Goal: Task Accomplishment & Management: Manage account settings

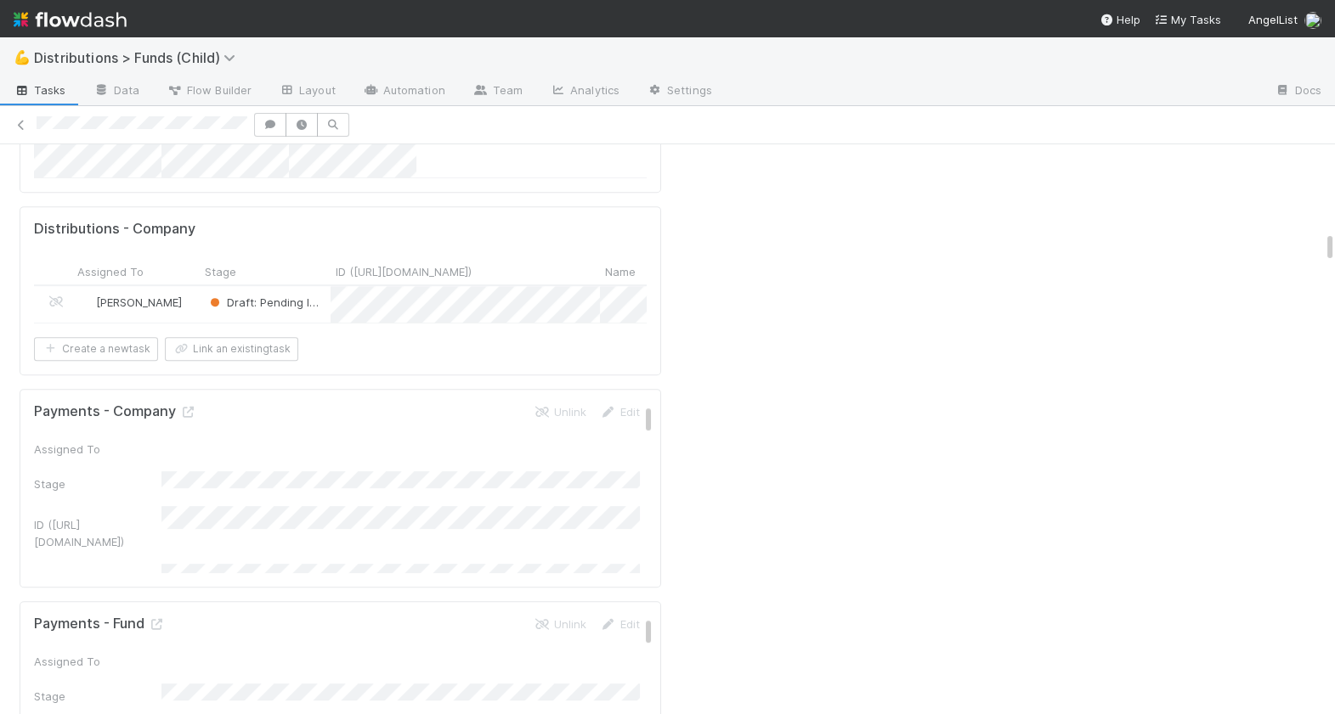
scroll to position [2022, 0]
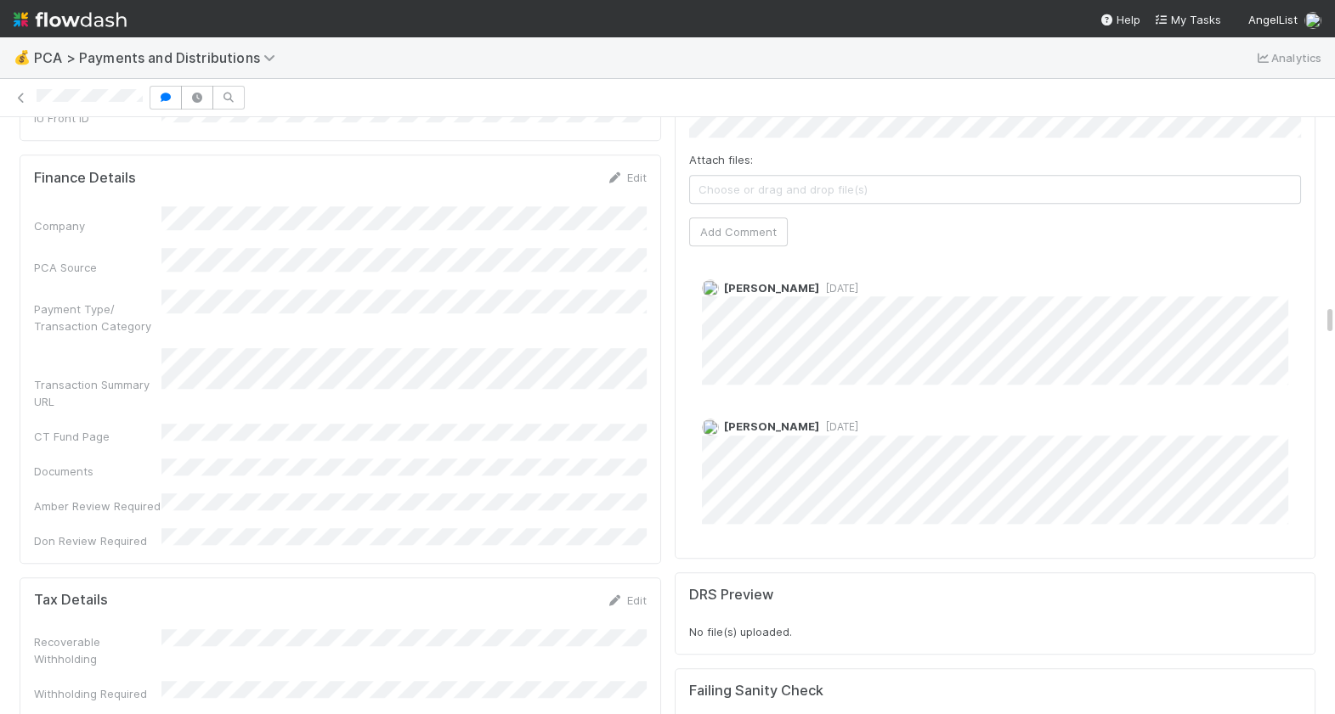
scroll to position [3580, 0]
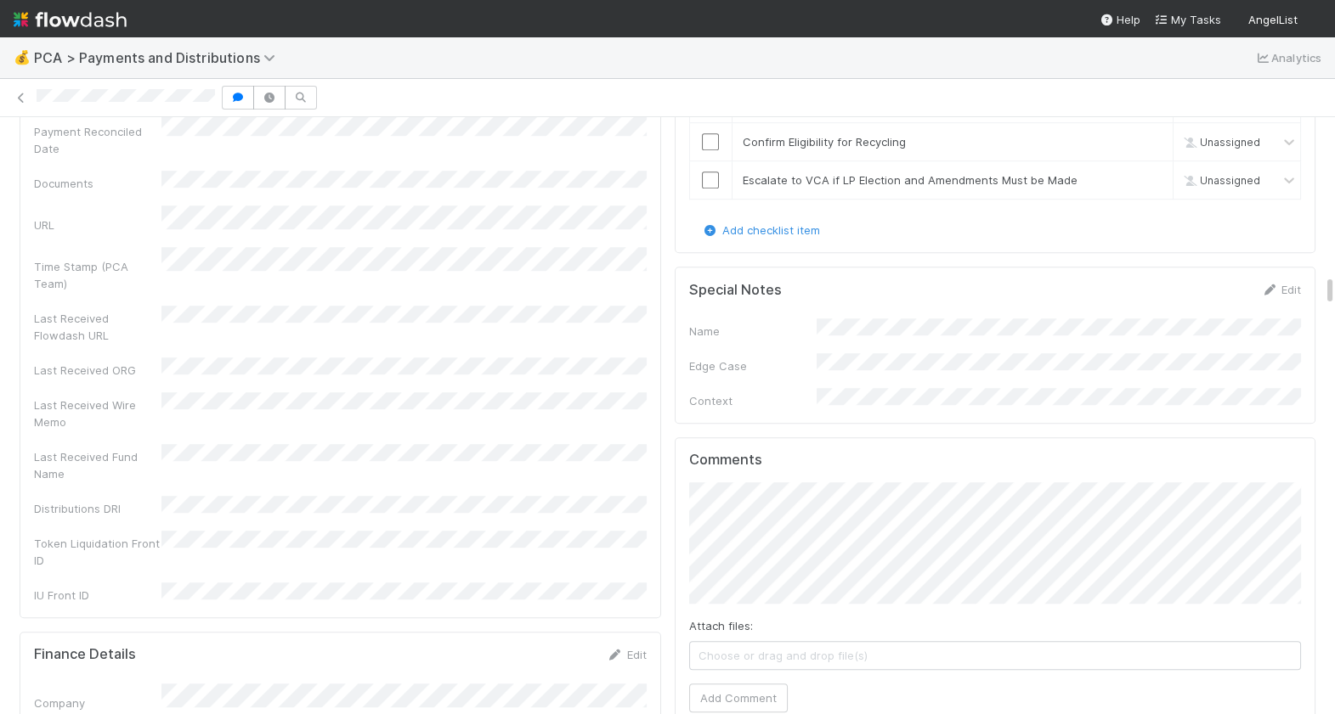
scroll to position [2990, 0]
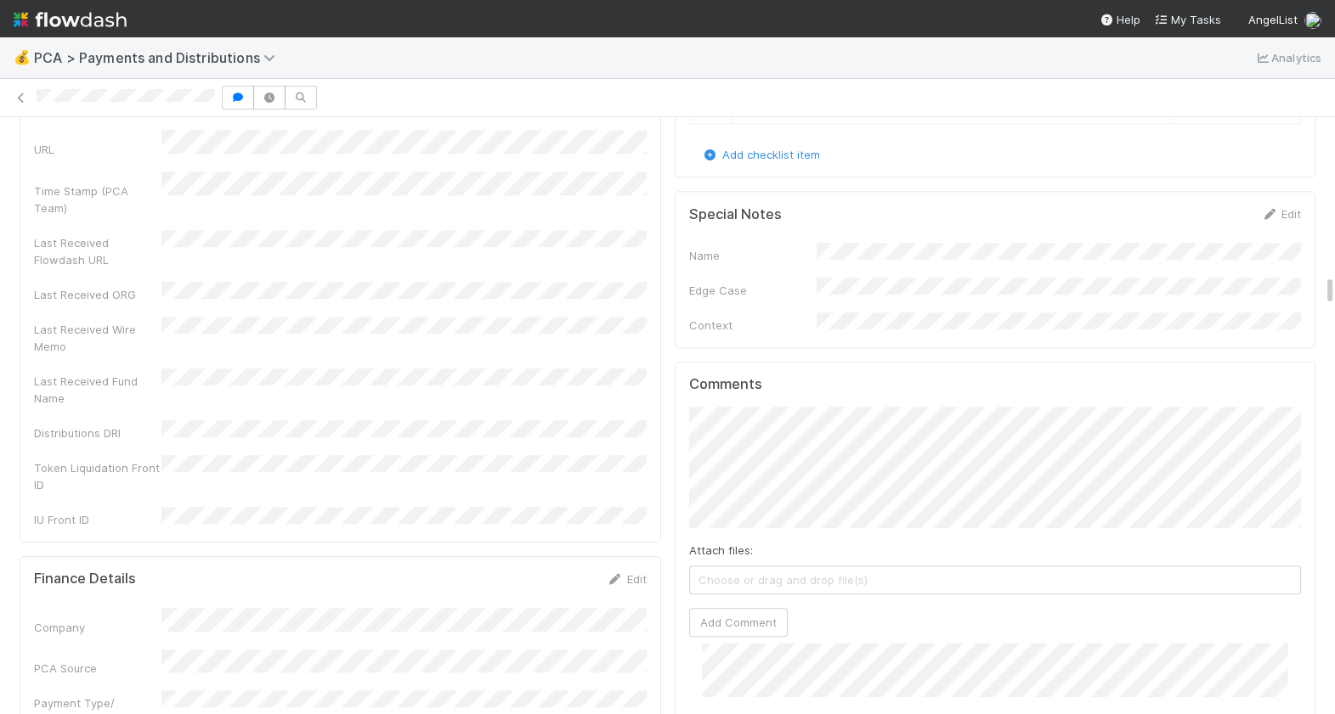
click at [748, 466] on div "Attach files: Choose or drag and drop file(s) Add Comment" at bounding box center [995, 522] width 613 height 230
click at [751, 608] on button "Add Comment" at bounding box center [738, 622] width 99 height 29
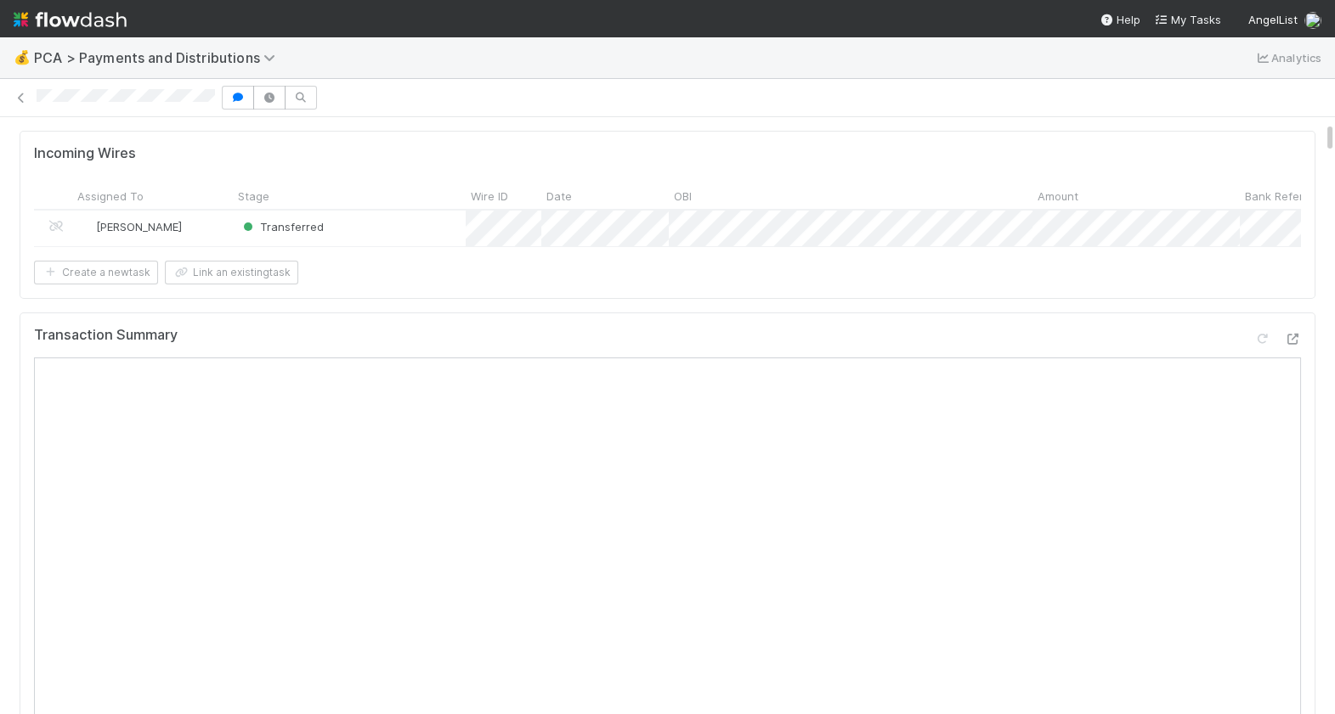
scroll to position [0, 0]
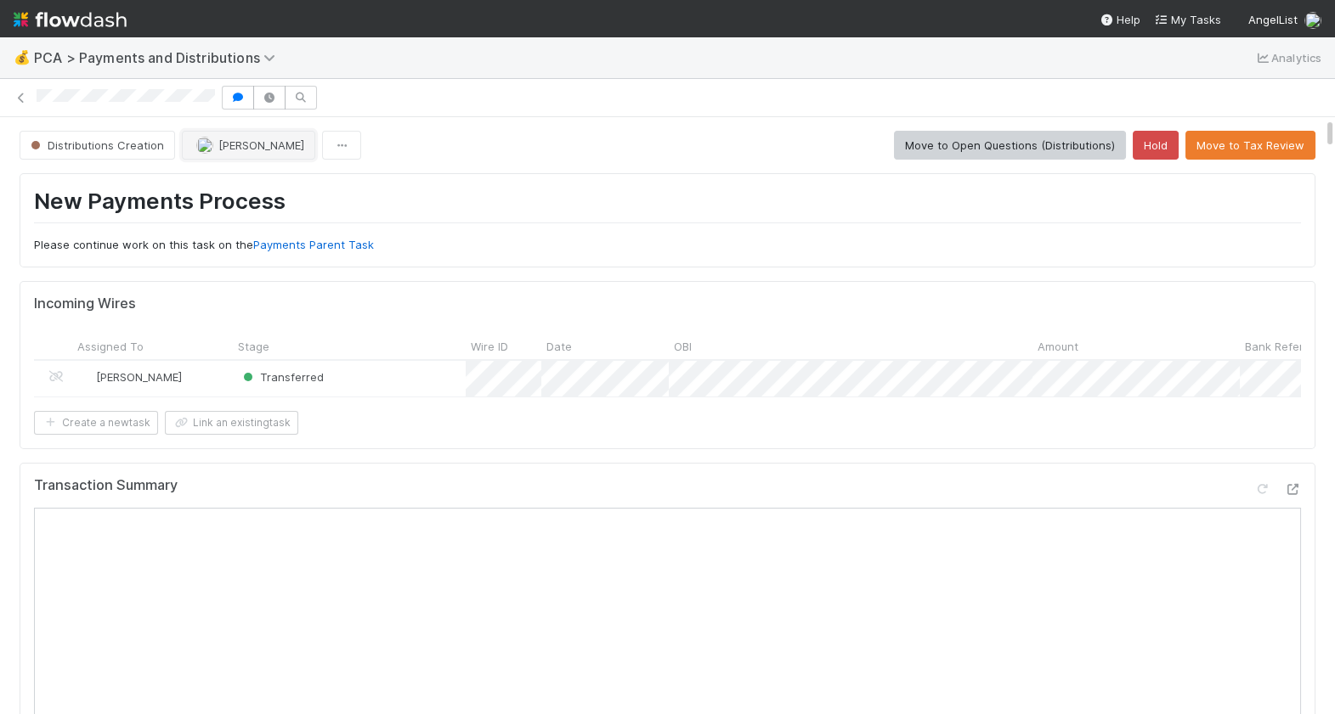
click at [229, 138] on span "Marlon" at bounding box center [261, 145] width 86 height 14
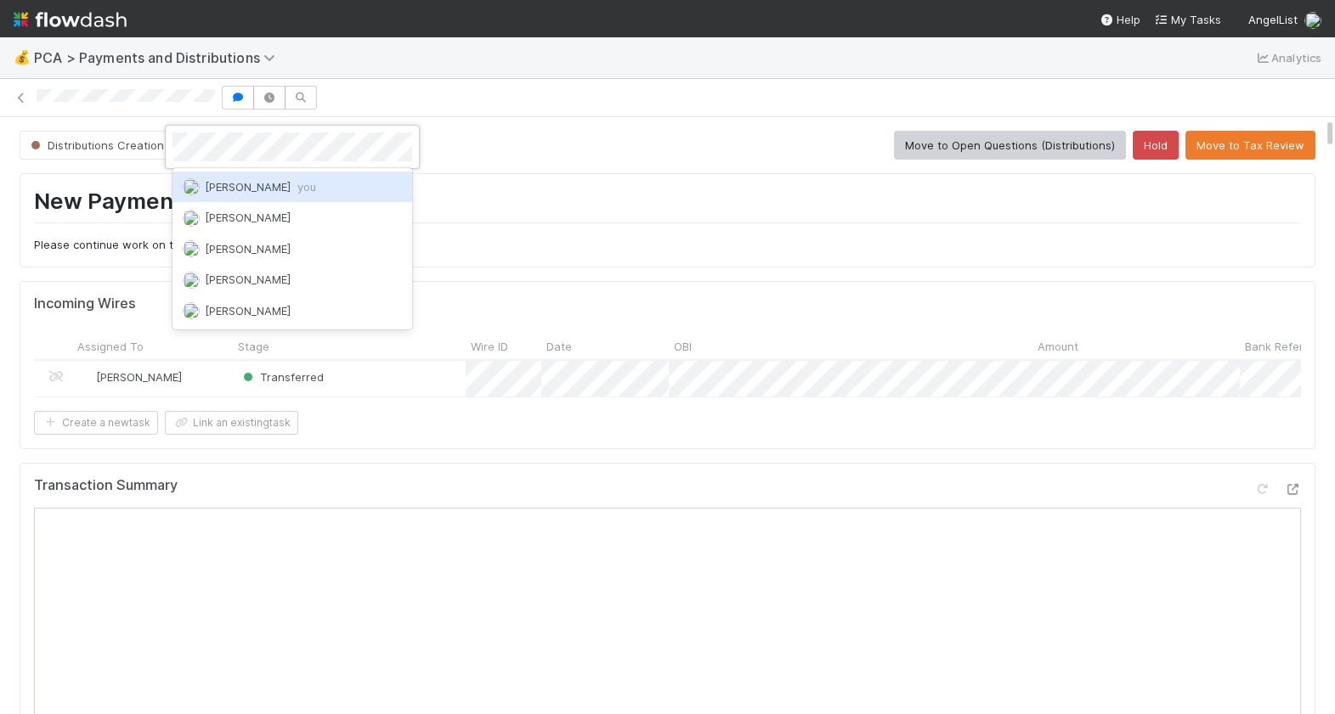
click at [264, 180] on span "Berkley Cade you" at bounding box center [260, 187] width 111 height 14
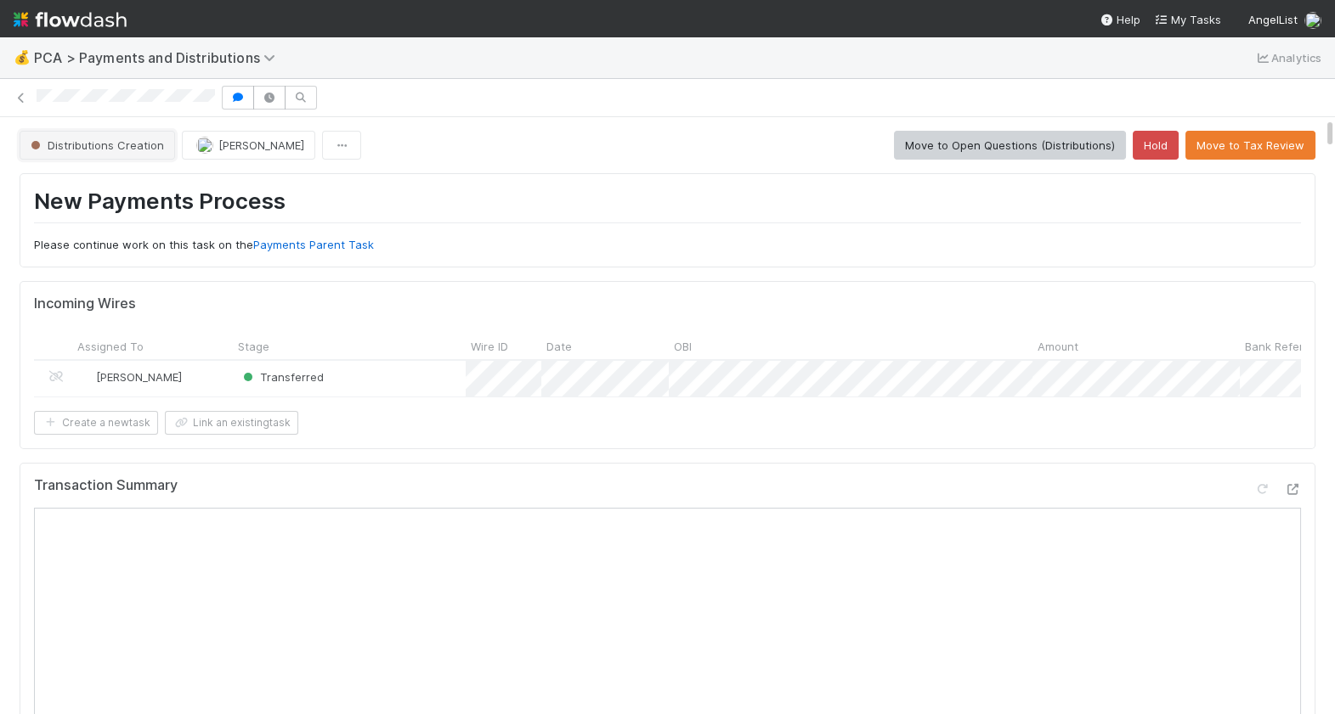
click at [139, 144] on span "Distributions Creation" at bounding box center [95, 145] width 137 height 14
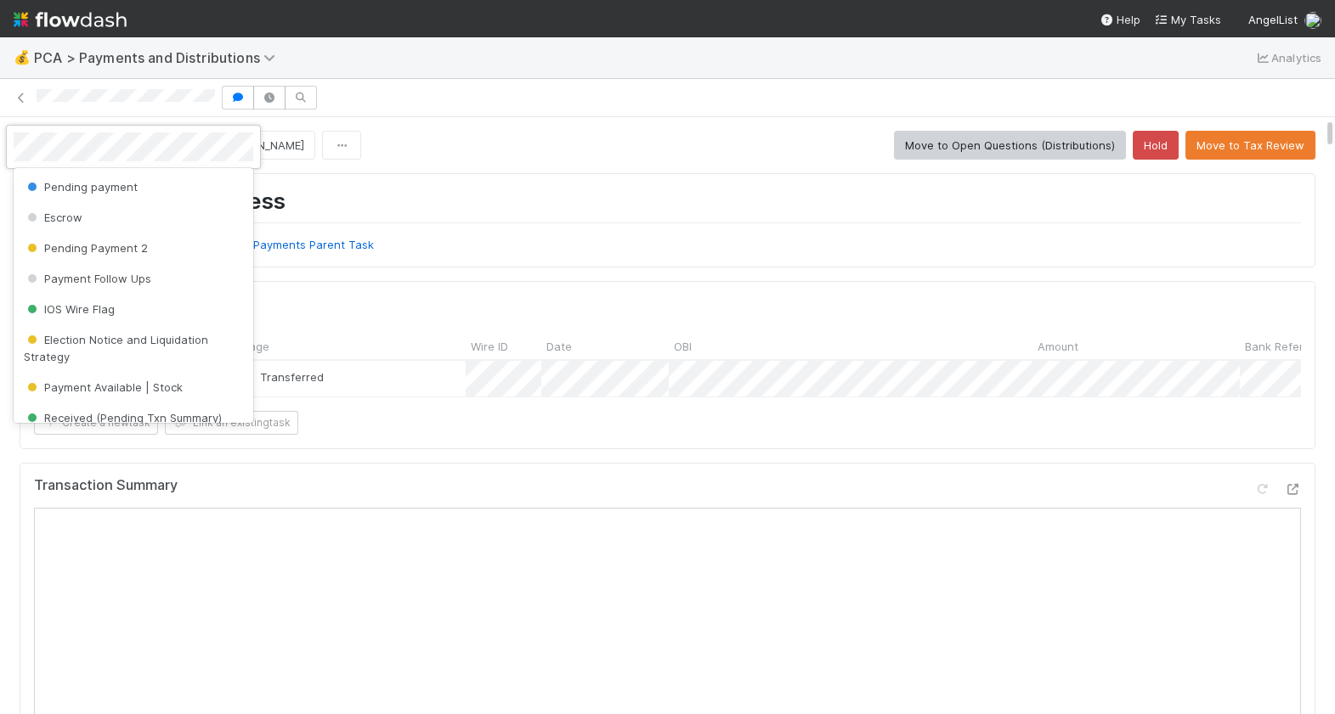
scroll to position [81, 0]
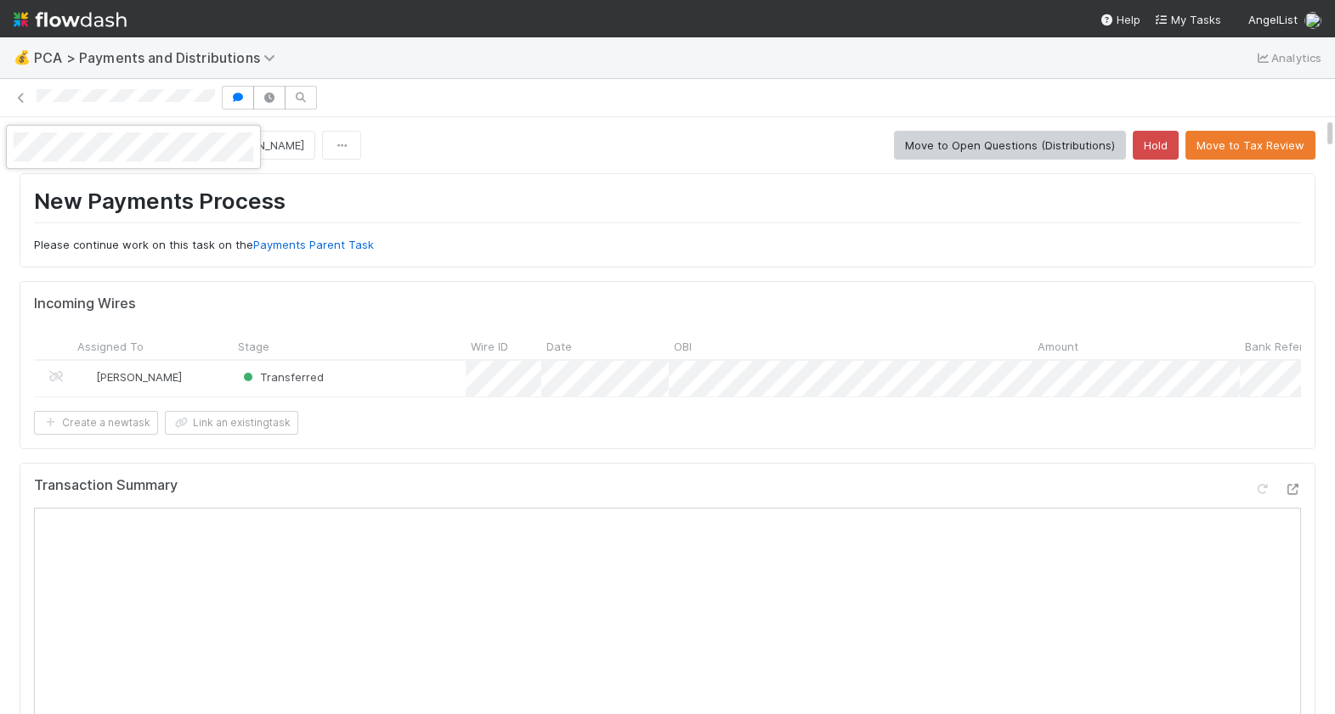
click at [379, 183] on div at bounding box center [667, 357] width 1335 height 714
click at [212, 155] on button "Marlon" at bounding box center [248, 145] width 133 height 29
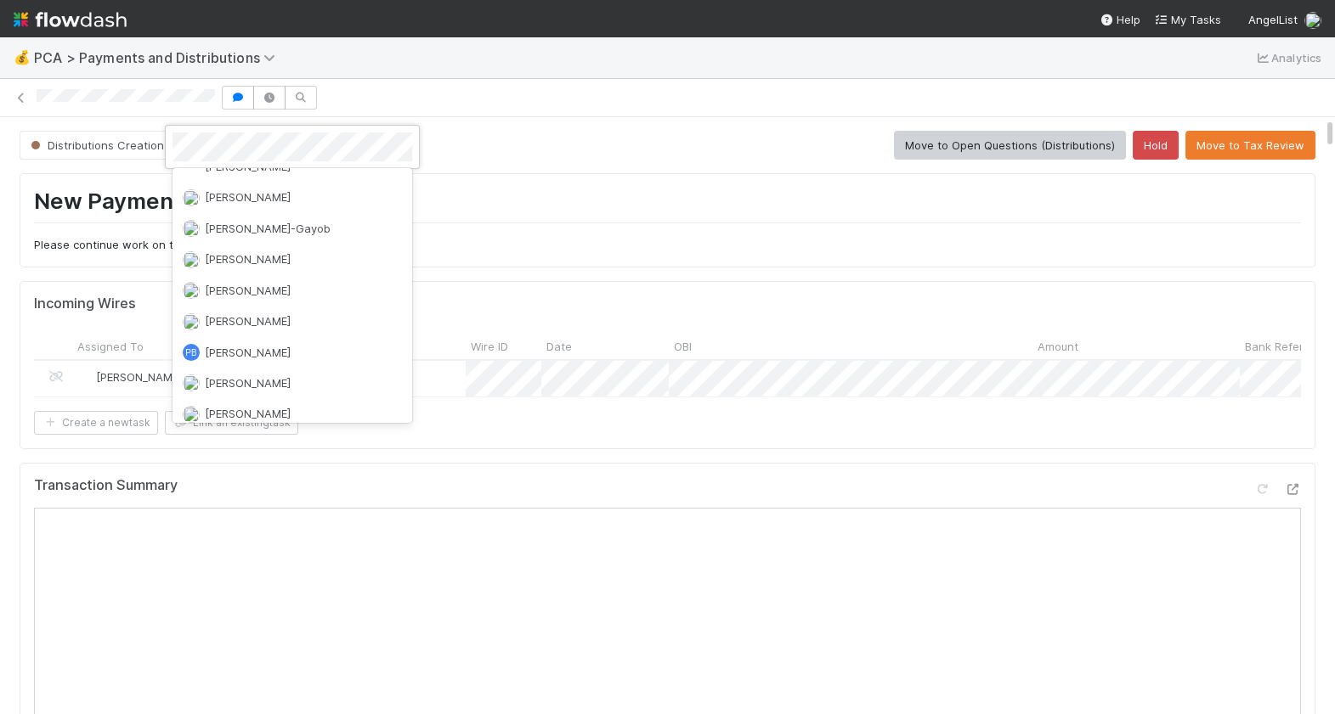
scroll to position [0, 0]
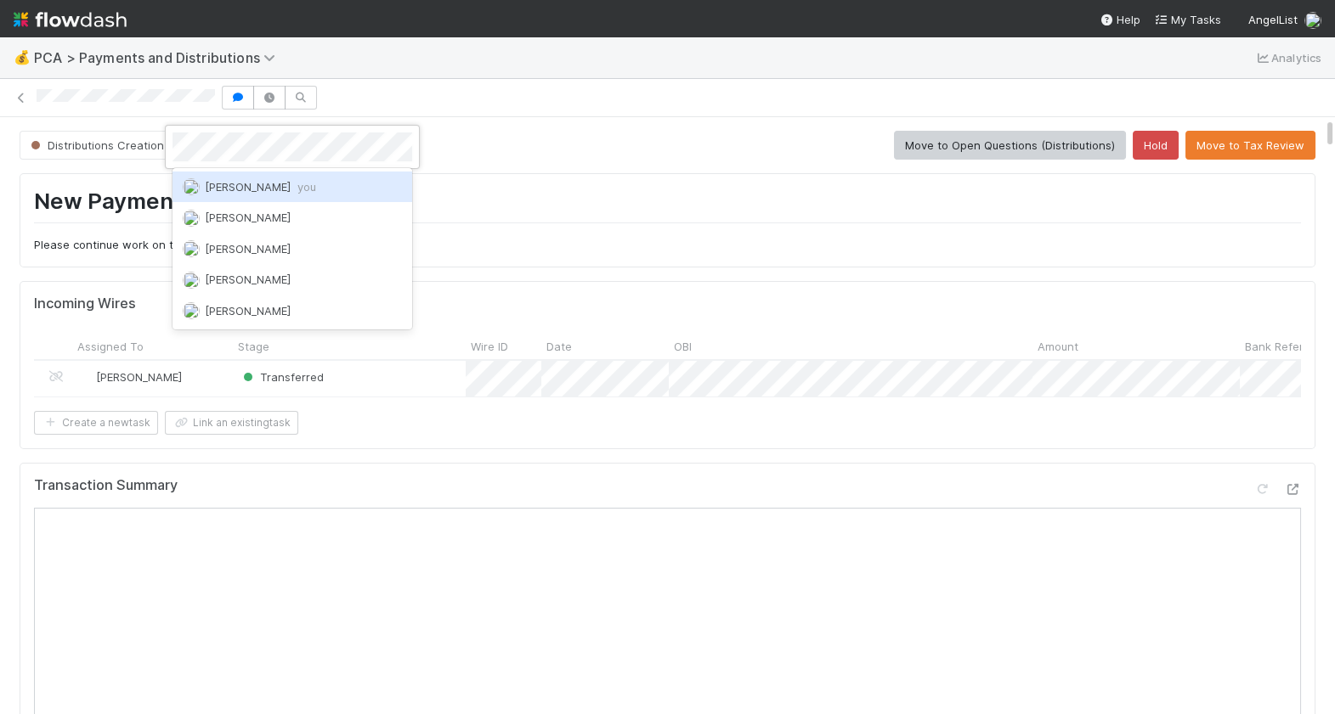
click at [257, 189] on span "Berkley Cade you" at bounding box center [260, 187] width 111 height 14
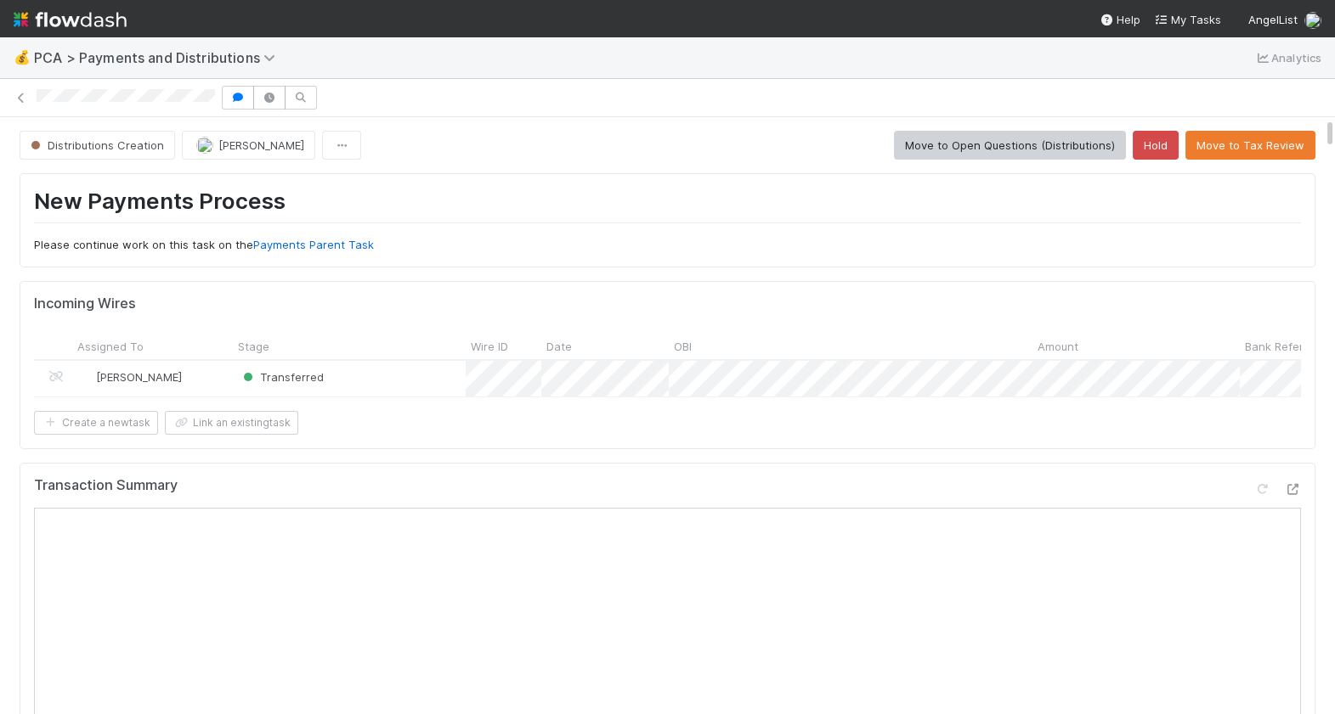
click at [102, 148] on span "Distributions Creation" at bounding box center [95, 145] width 137 height 14
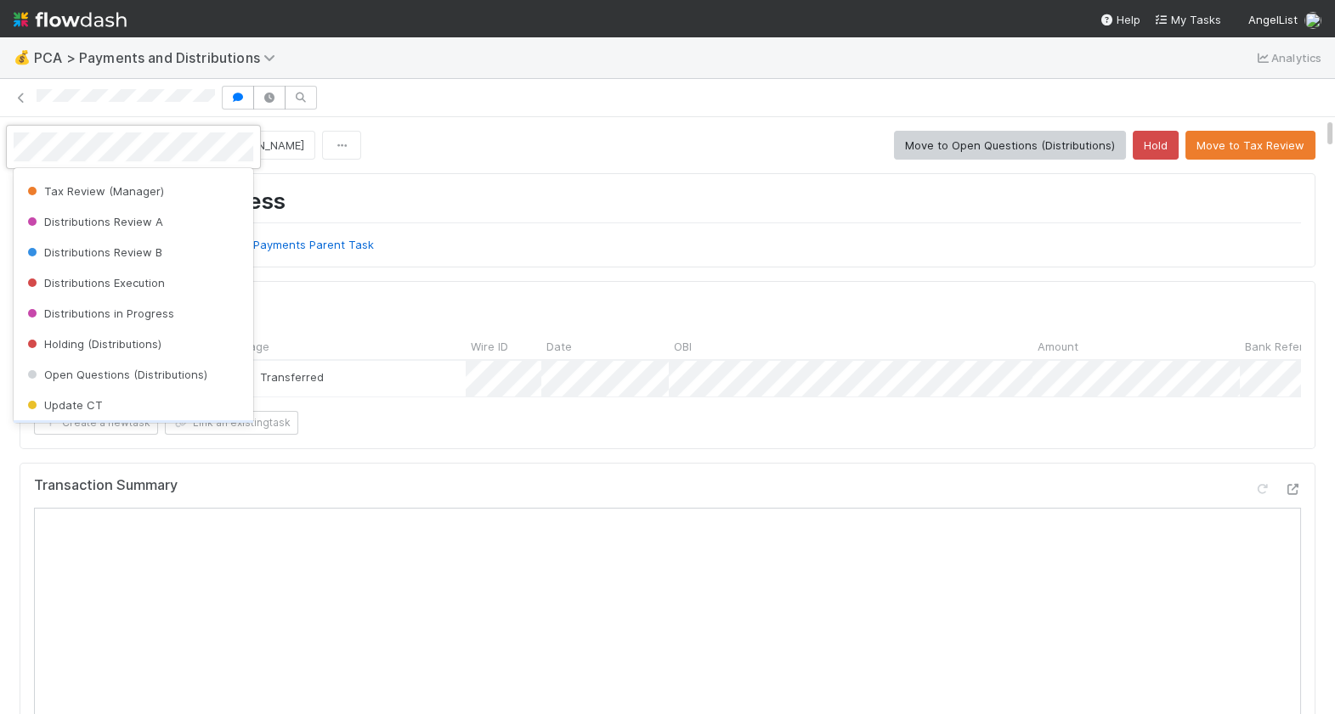
scroll to position [533, 0]
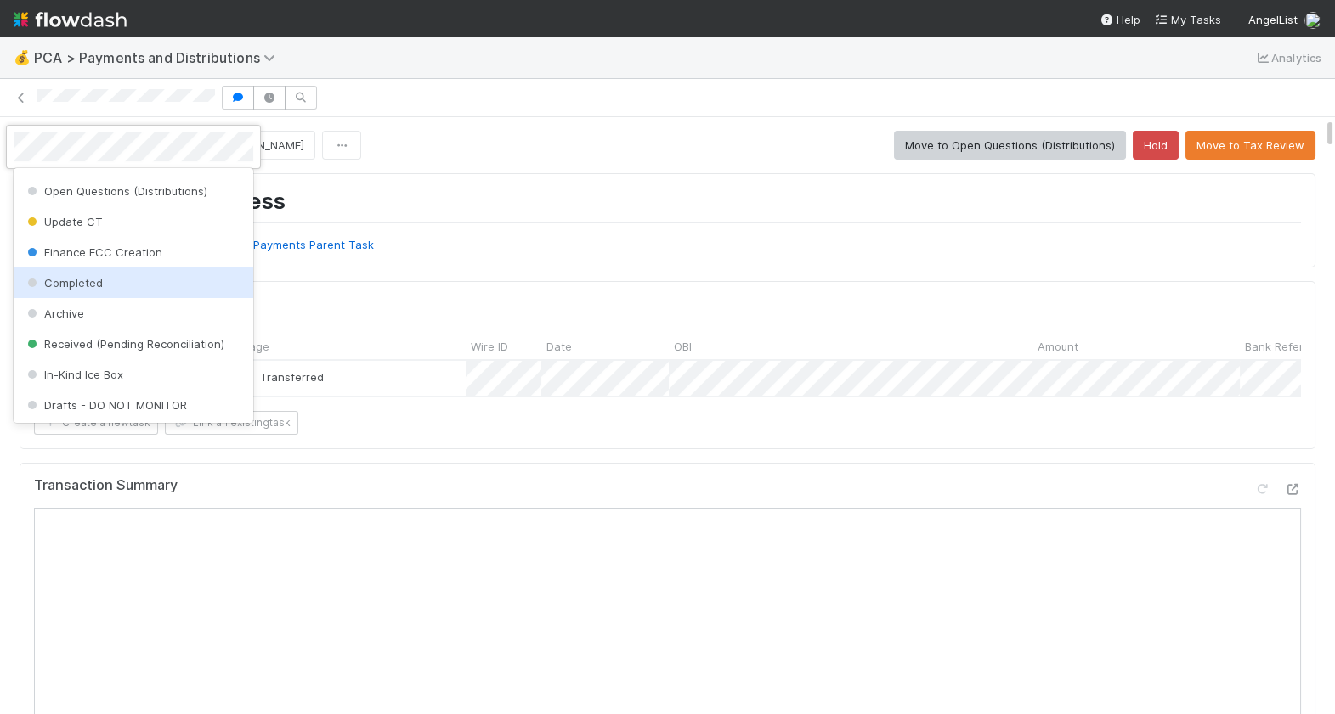
click at [113, 284] on div "Completed" at bounding box center [134, 283] width 240 height 31
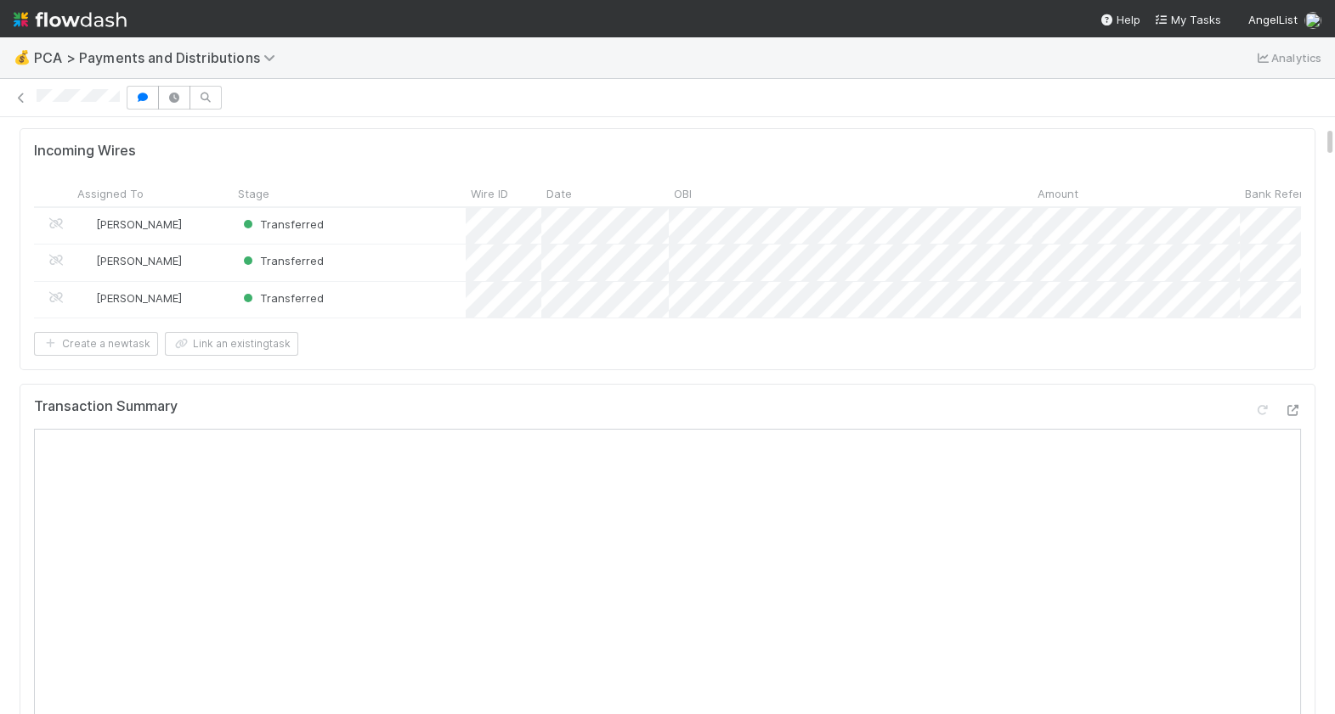
scroll to position [133, 0]
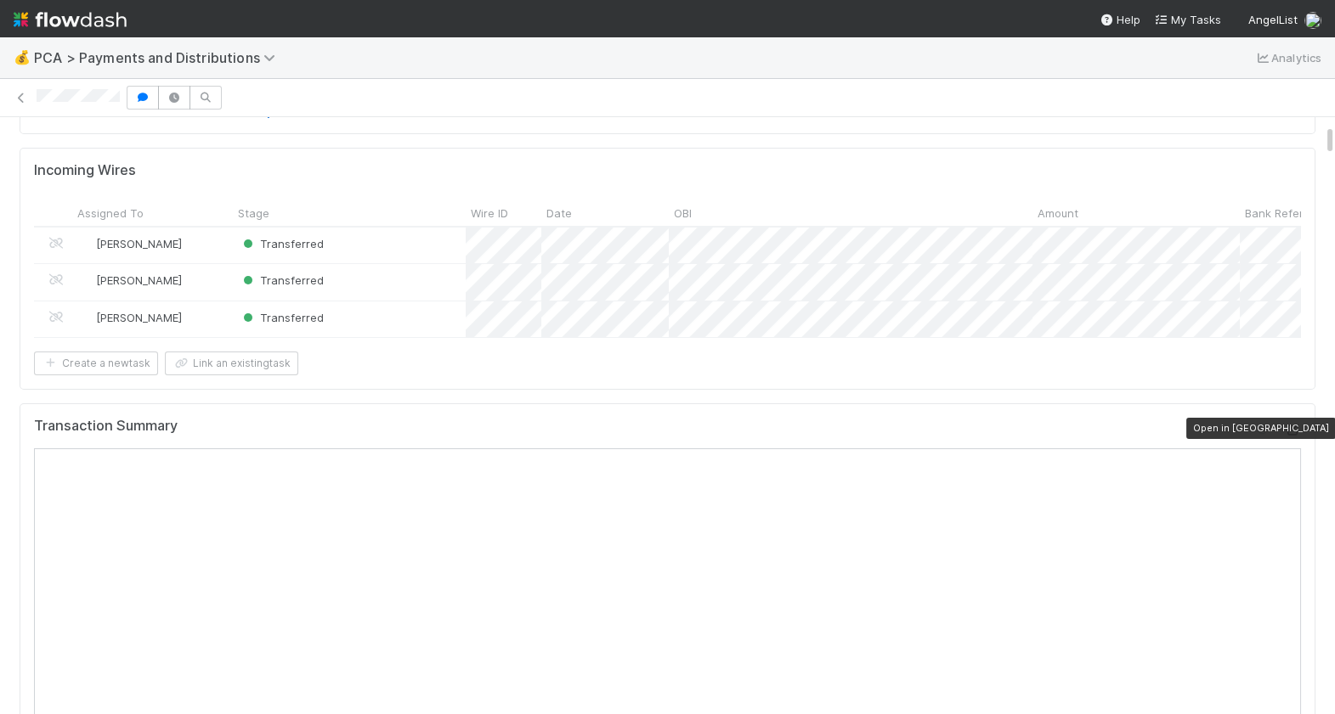
click at [1288, 432] on icon at bounding box center [1292, 430] width 17 height 11
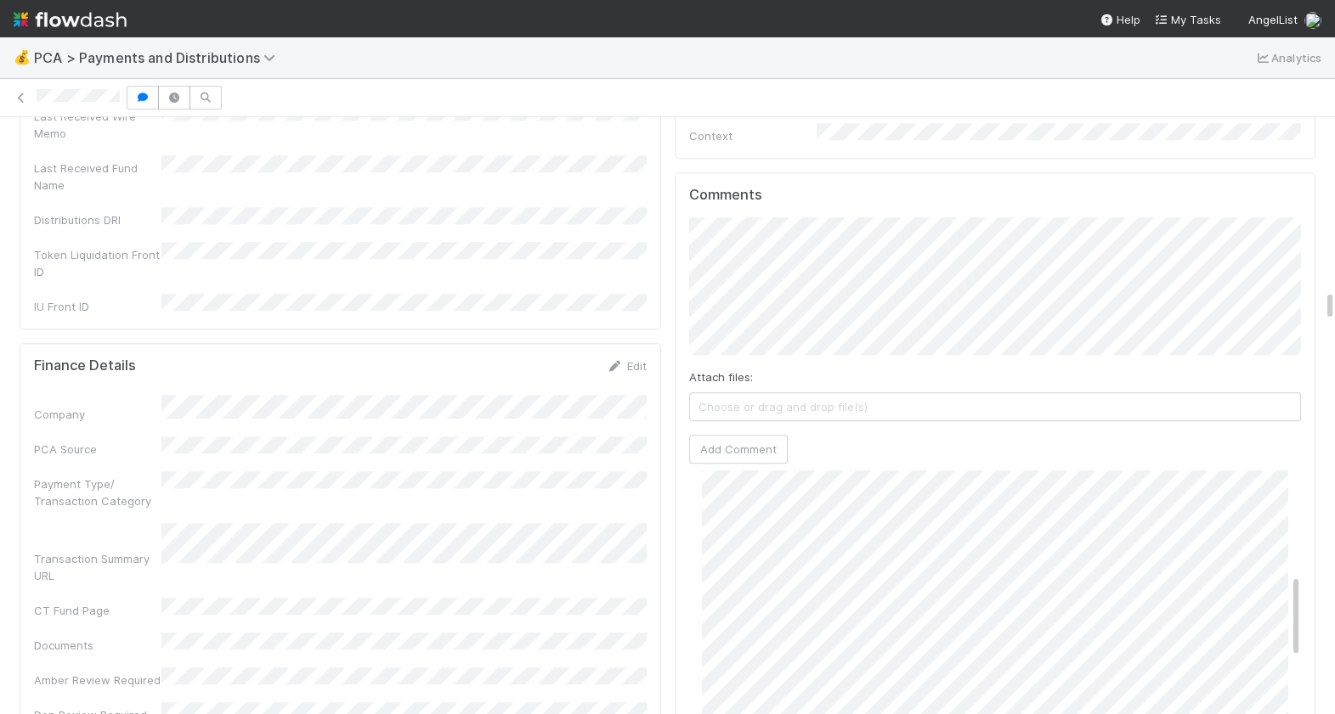
scroll to position [3244, 0]
click at [748, 438] on button "Add Comment" at bounding box center [738, 452] width 99 height 29
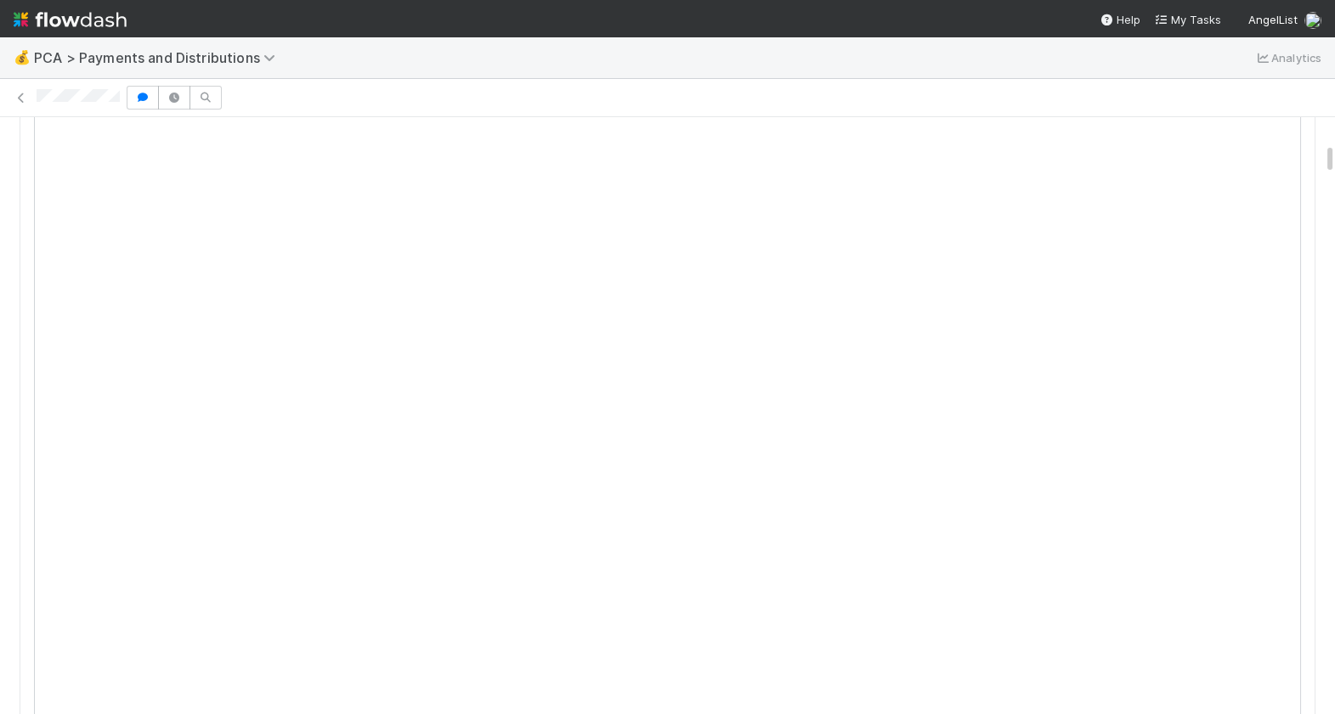
scroll to position [0, 0]
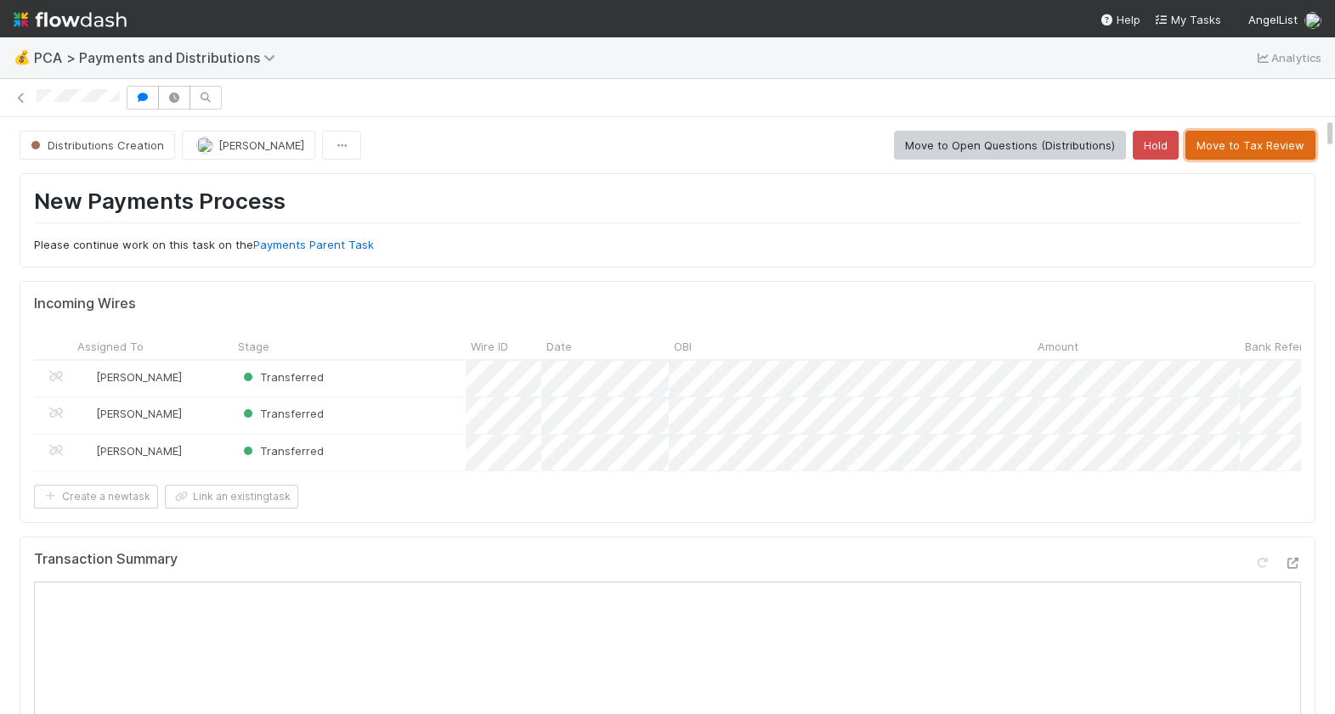
click at [1272, 144] on button "Move to Tax Review" at bounding box center [1250, 145] width 130 height 29
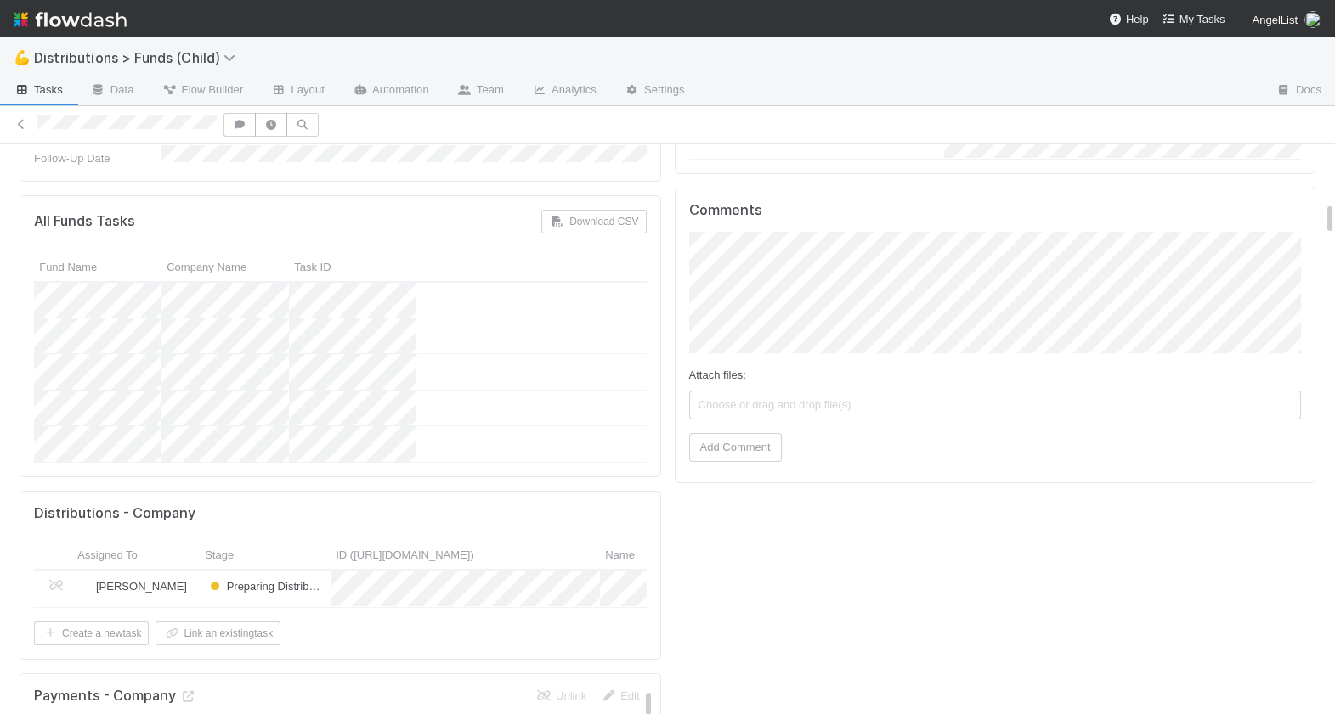
scroll to position [962, 0]
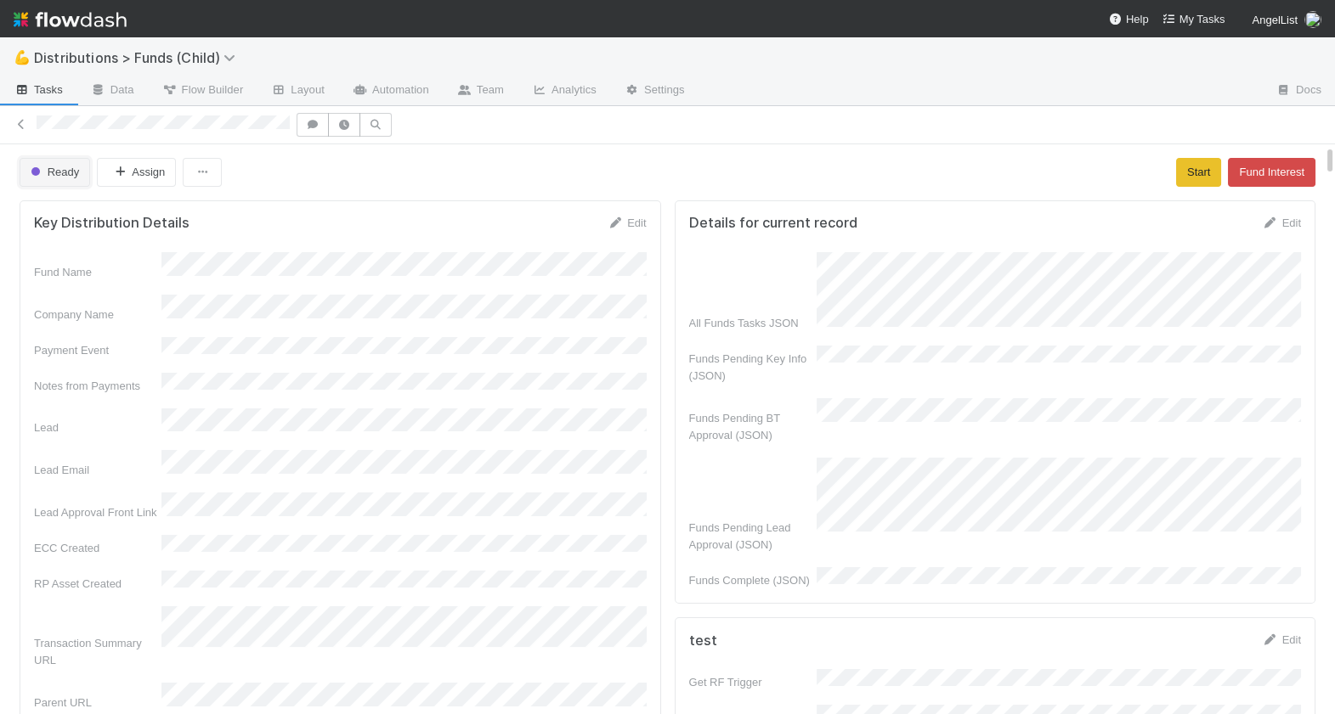
click at [57, 183] on button "Ready" at bounding box center [55, 172] width 71 height 29
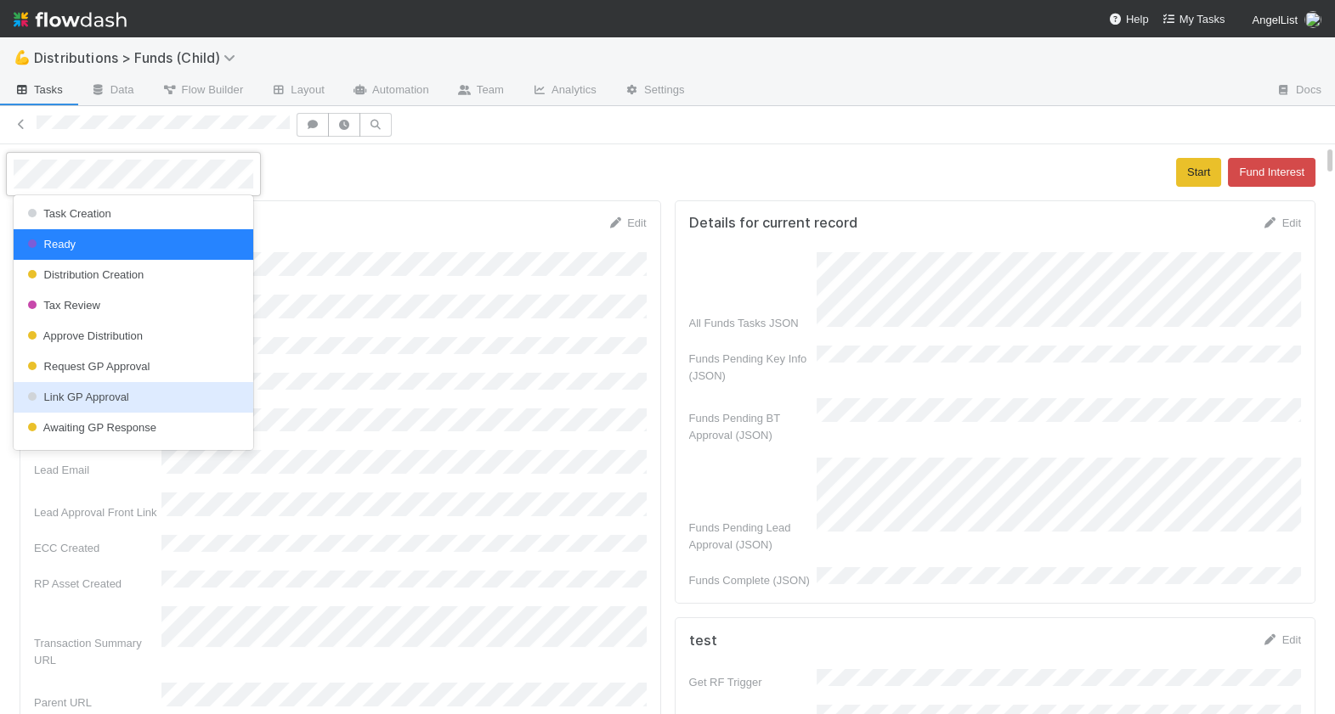
click at [496, 458] on div at bounding box center [667, 357] width 1335 height 714
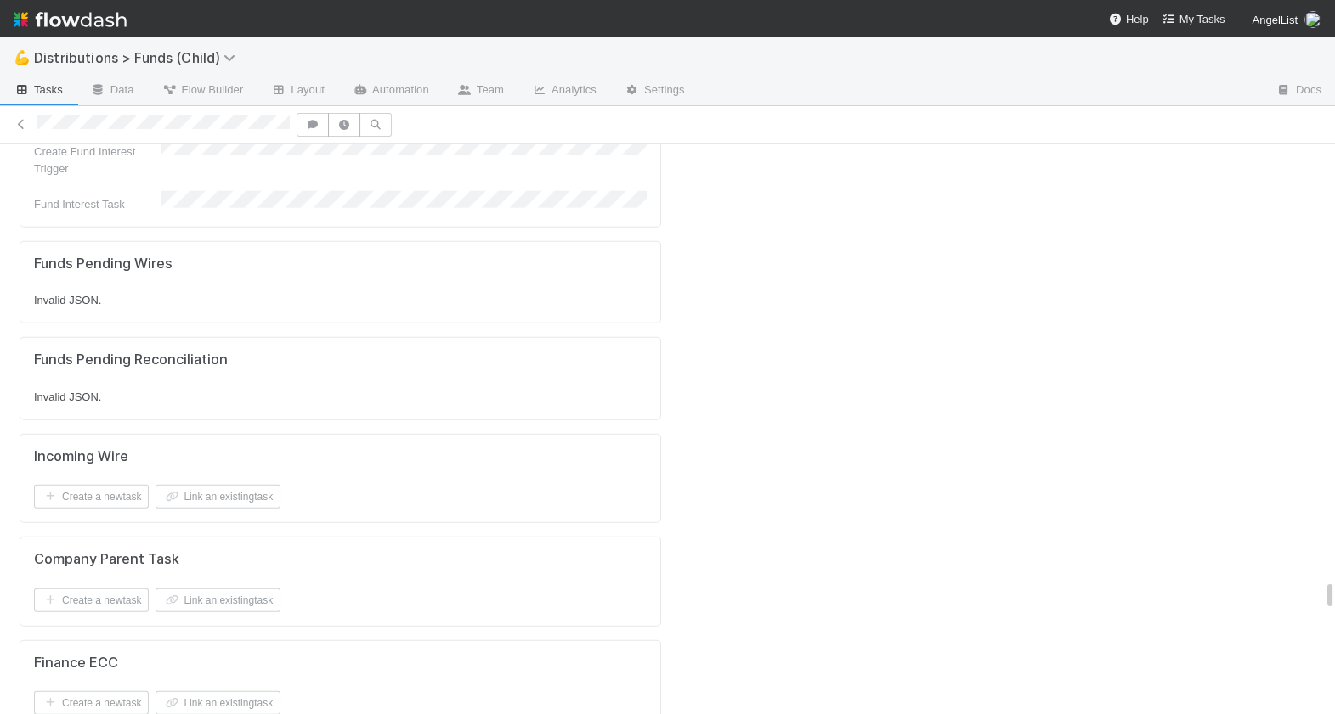
scroll to position [9812, 0]
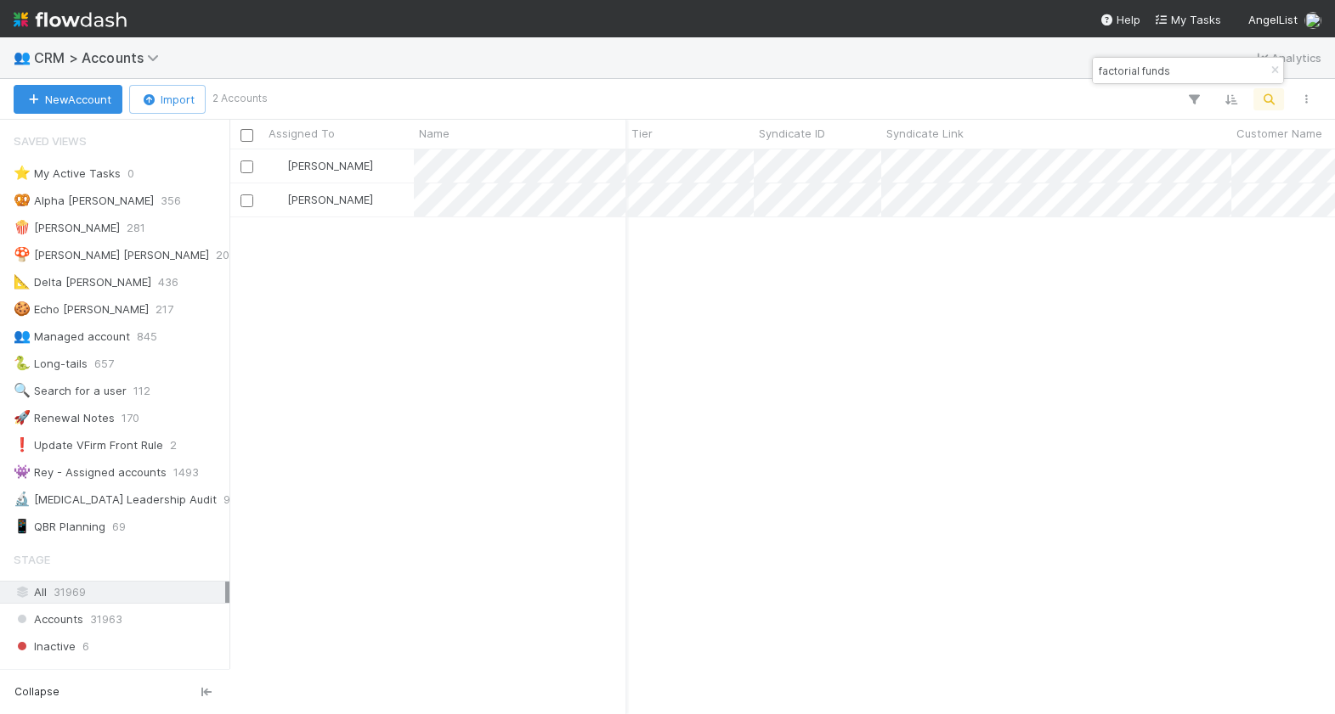
scroll to position [565, 1104]
drag, startPoint x: 1194, startPoint y: 74, endPoint x: 1100, endPoint y: 74, distance: 94.3
click at [1103, 74] on input "factorial funds" at bounding box center [1180, 70] width 170 height 20
type input "f"
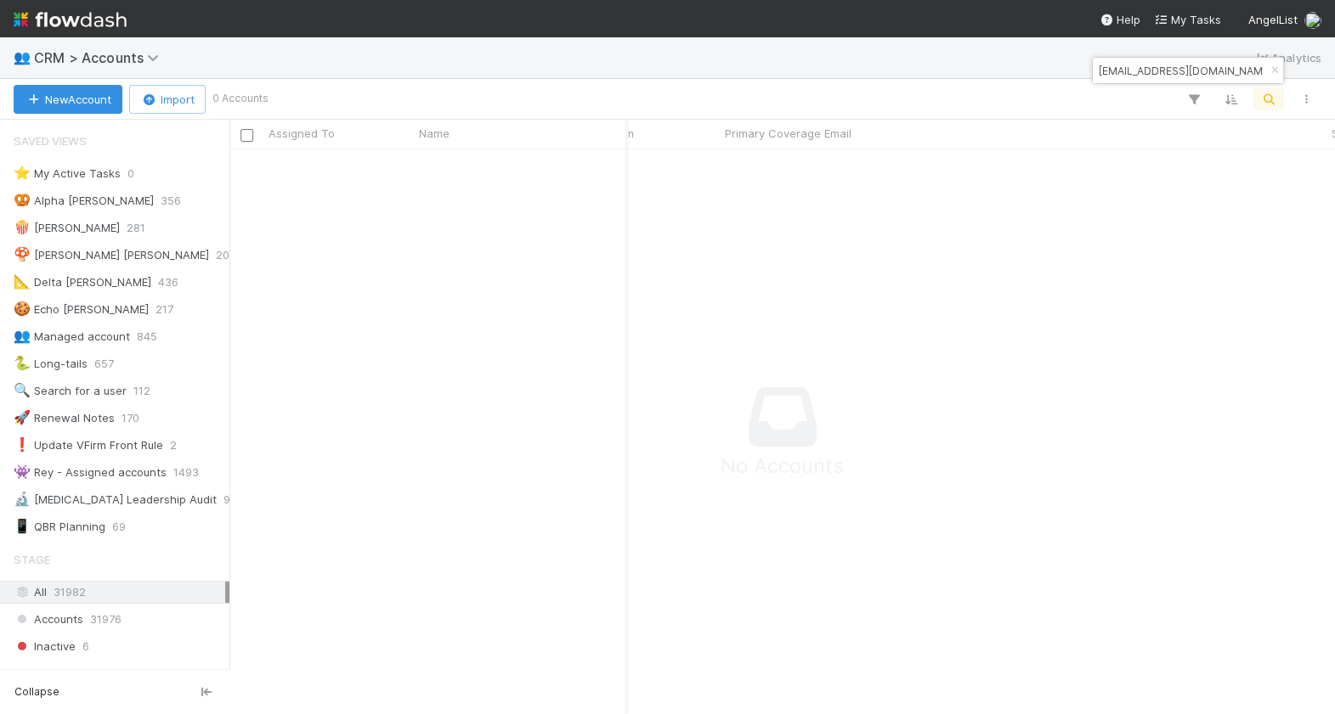
type input "[EMAIL_ADDRESS][DOMAIN_NAME]"
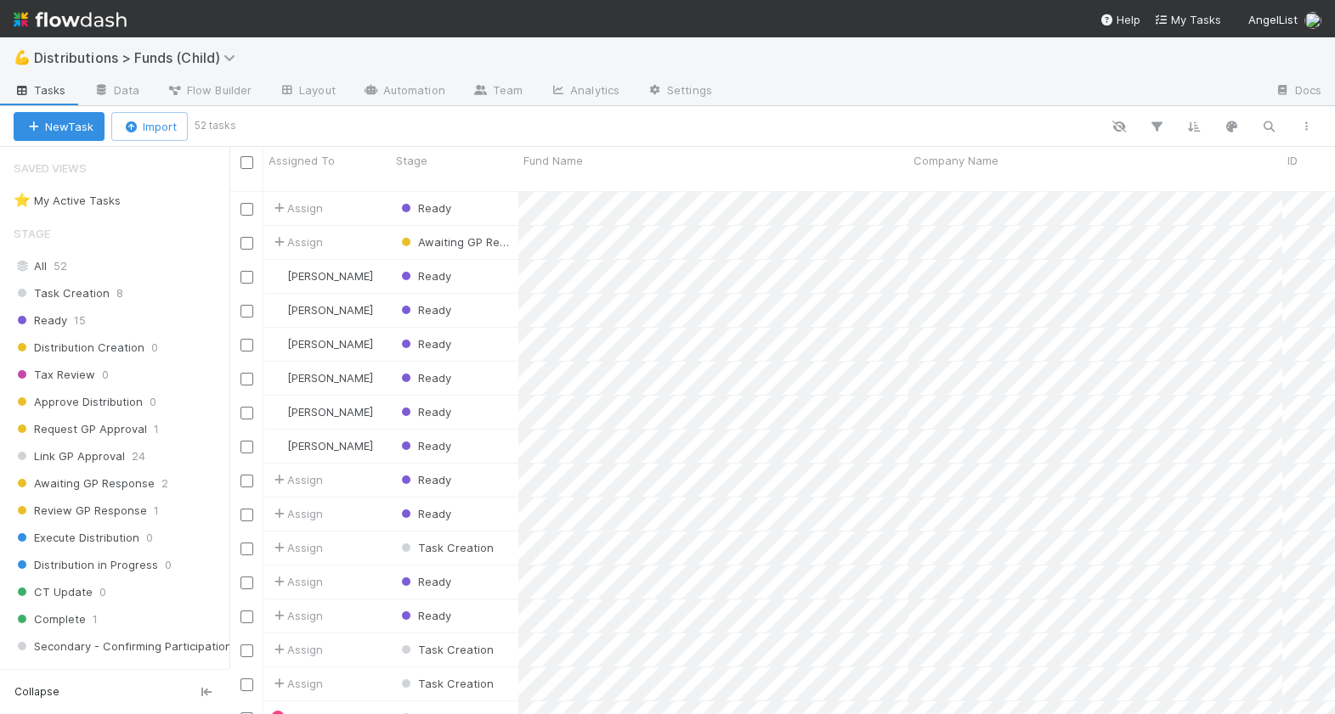
scroll to position [538, 1104]
